Goal: Information Seeking & Learning: Learn about a topic

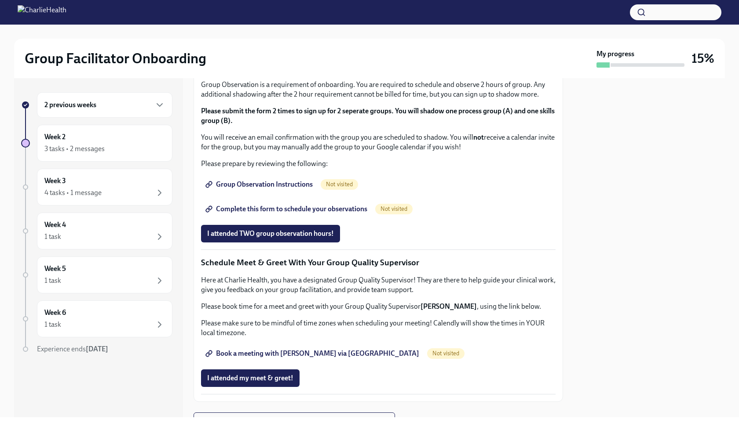
scroll to position [469, 0]
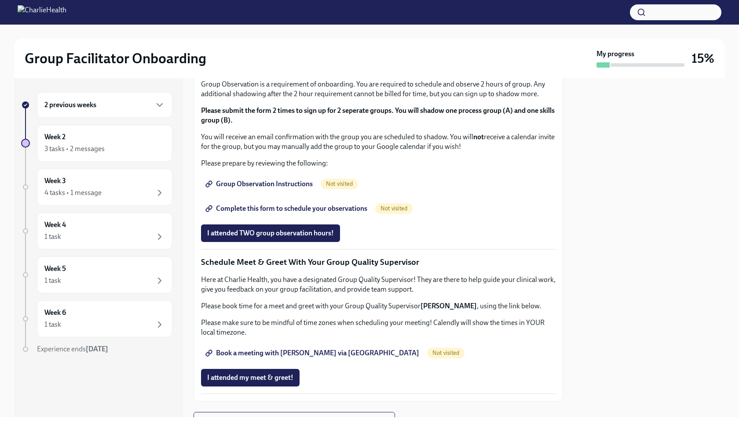
copy ul "How To Be A Successful Group Facilitator"
copy ul "IOP Overview, Curriculum & Roles"
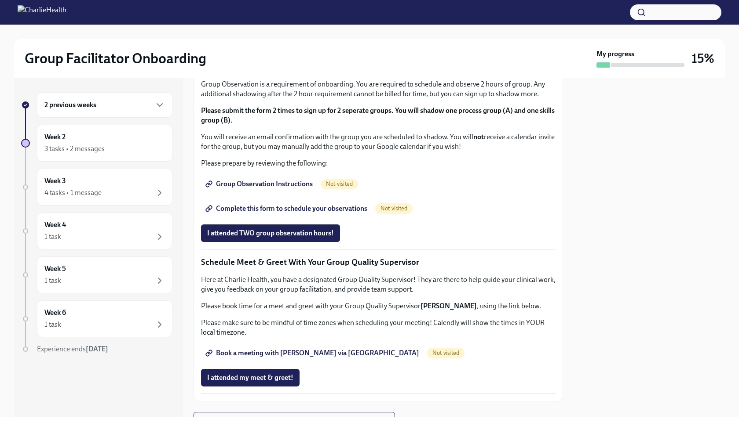
copy div "Skills For Facilitators"
click at [258, 3] on div at bounding box center [369, 12] width 739 height 25
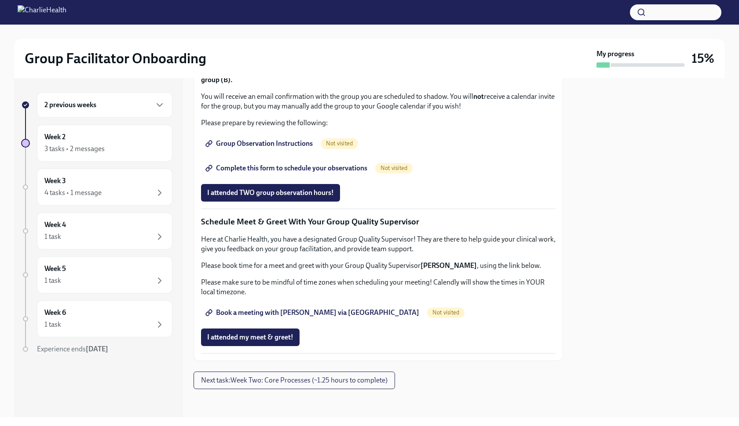
scroll to position [720, 0]
click at [287, 148] on span "Group Observation Instructions" at bounding box center [260, 143] width 106 height 9
click at [291, 332] on button "I attended my meet & greet!" at bounding box center [250, 338] width 98 height 18
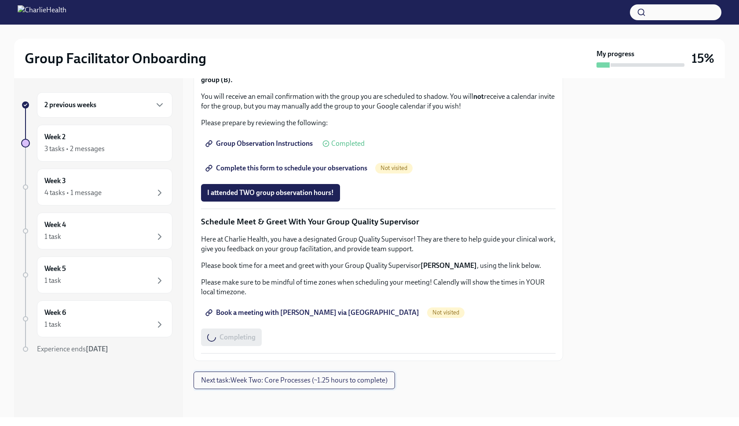
click at [279, 382] on span "Next task : Week Two: Core Processes (~1.25 hours to complete)" at bounding box center [294, 380] width 186 height 9
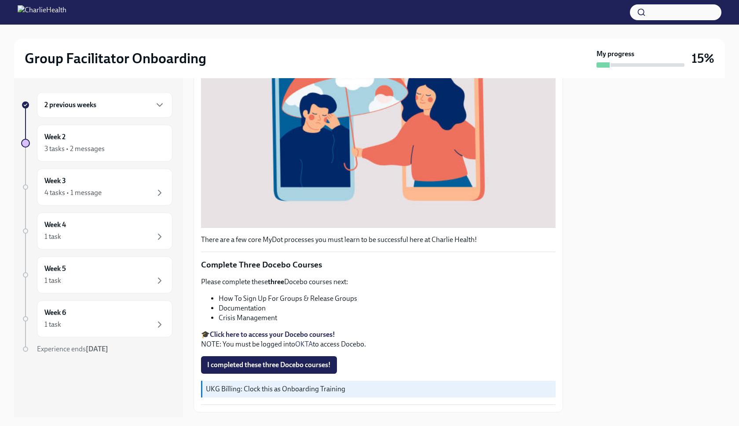
scroll to position [207, 0]
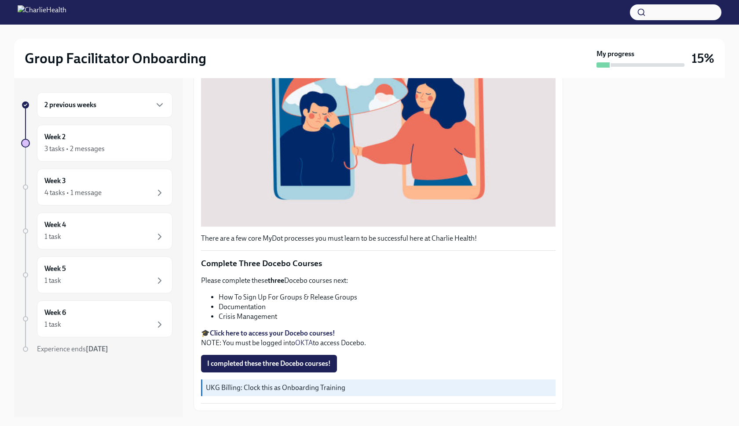
click at [294, 295] on li "How To Sign Up For Groups & Release Groups" at bounding box center [386, 298] width 337 height 10
copy ul "How To Sign Up For Groups & Release Groups"
click at [226, 304] on li "Documentation" at bounding box center [386, 307] width 337 height 10
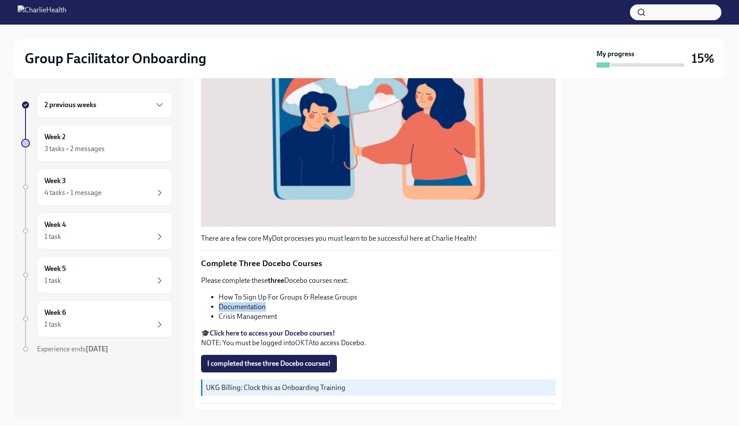
click at [226, 304] on li "Documentation" at bounding box center [386, 307] width 337 height 10
copy ul "Documentation"
click at [251, 317] on li "Crisis Management" at bounding box center [386, 317] width 337 height 10
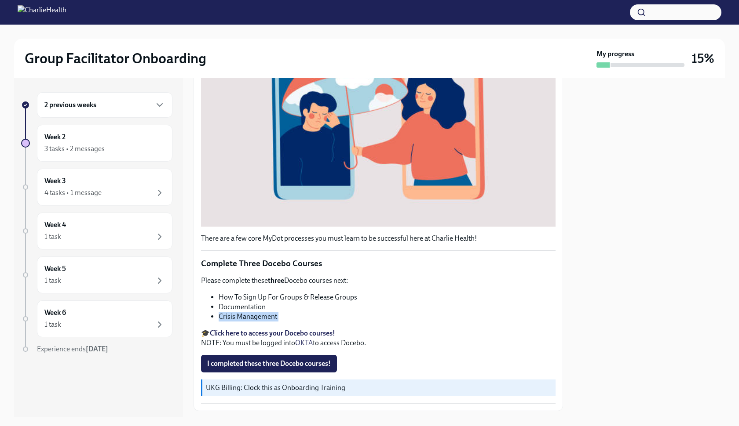
click at [251, 317] on li "Crisis Management" at bounding box center [386, 317] width 337 height 10
copy div "Crisis Management"
click at [242, 362] on span "I completed these three Docebo courses!" at bounding box center [269, 364] width 124 height 9
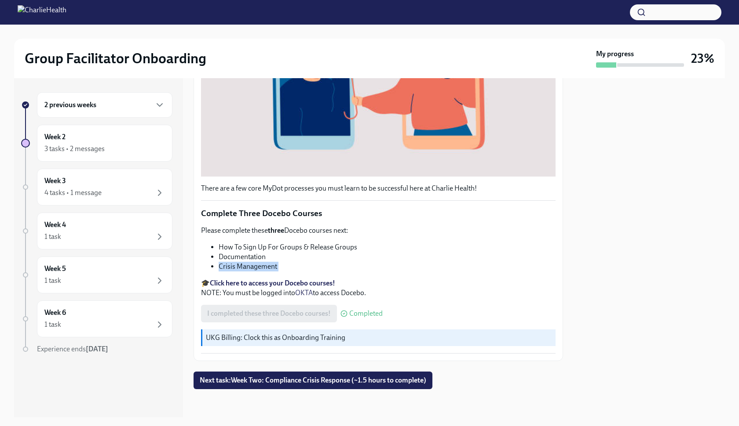
scroll to position [0, 0]
click at [296, 373] on button "Next task : Week Two: Compliance Crisis Response (~1.5 hours to complete)" at bounding box center [312, 381] width 239 height 18
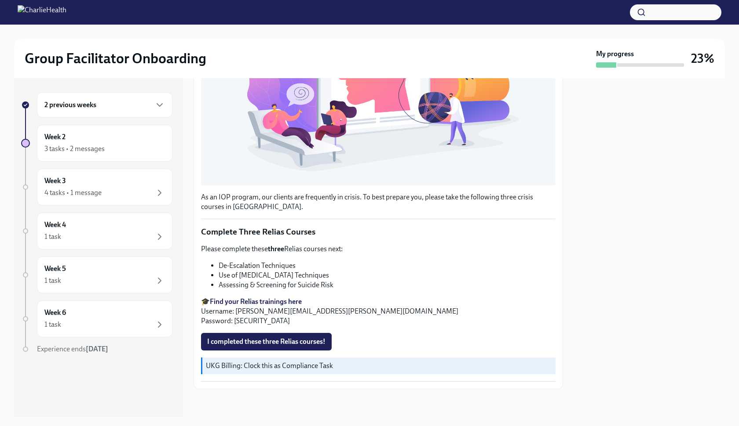
scroll to position [225, 0]
click at [270, 269] on li "De-Escalation Techniques" at bounding box center [386, 266] width 337 height 10
copy ul "De-Escalation Techniques"
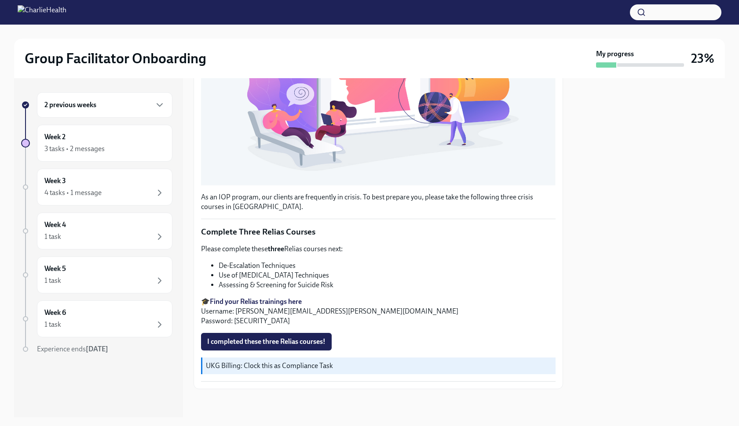
click at [268, 273] on li "Use of [MEDICAL_DATA] Techniques" at bounding box center [386, 276] width 337 height 10
copy ul "Use of [MEDICAL_DATA] Techniques"
click at [294, 287] on li "Assessing & Screening for Suicide Risk" at bounding box center [386, 285] width 337 height 10
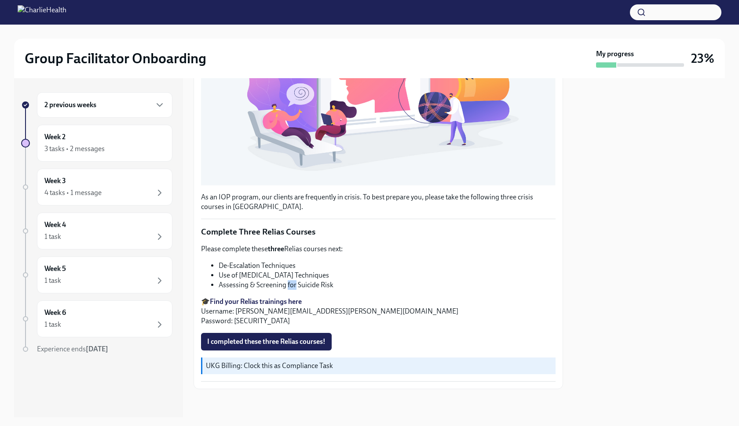
click at [294, 287] on li "Assessing & Screening for Suicide Risk" at bounding box center [386, 285] width 337 height 10
copy div "Assessing & Screening for Suicide Risk"
click at [272, 342] on span "I completed these three Relias courses!" at bounding box center [266, 342] width 118 height 9
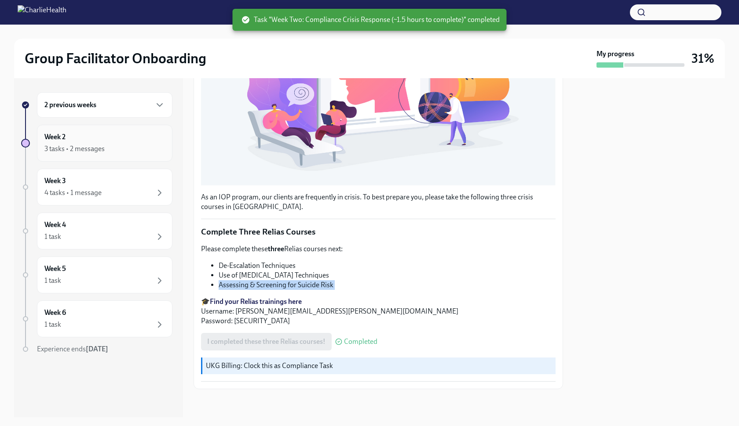
click at [101, 152] on div "3 tasks • 2 messages" at bounding box center [74, 149] width 60 height 10
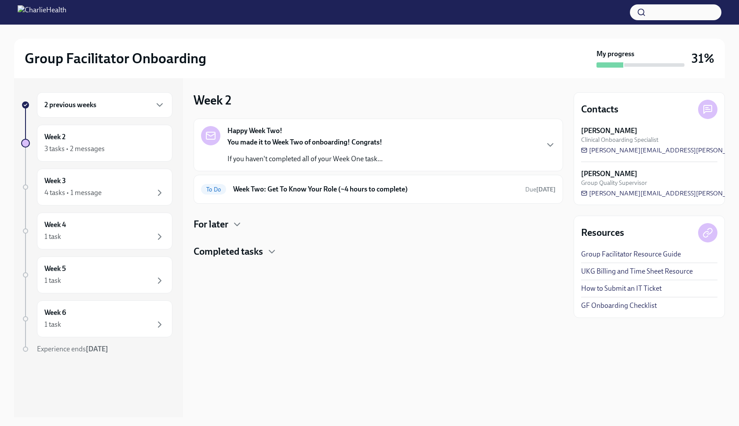
click at [353, 152] on div "You made it to Week Two of onboarding! Congrats! If you haven't completed all o…" at bounding box center [304, 151] width 155 height 26
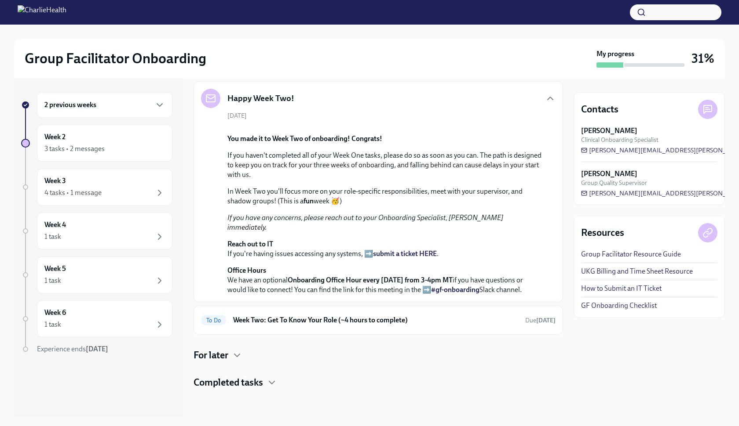
scroll to position [170, 0]
click at [298, 322] on h6 "Week Two: Get To Know Your Role (~4 hours to complete)" at bounding box center [375, 321] width 285 height 10
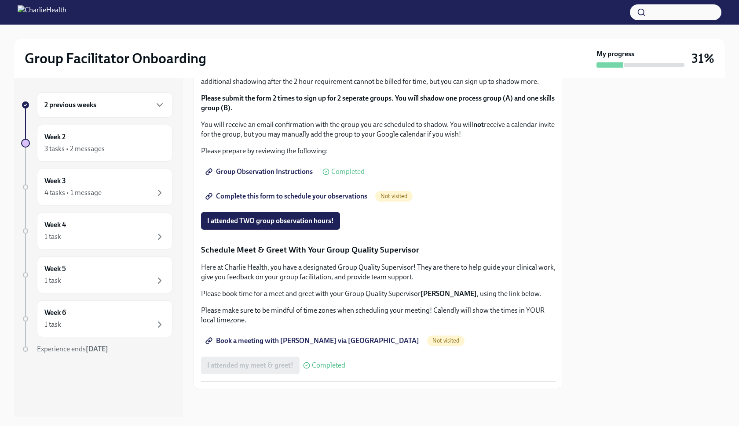
scroll to position [746, 0]
